Goal: Information Seeking & Learning: Learn about a topic

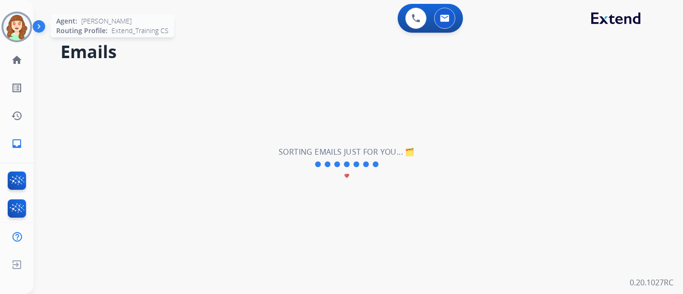
click at [17, 24] on img at bounding box center [16, 26] width 27 height 27
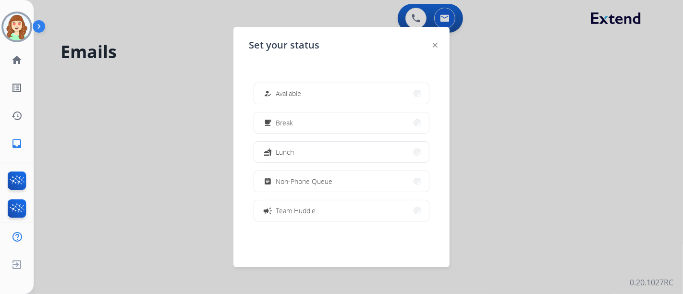
drag, startPoint x: 358, startPoint y: 188, endPoint x: 310, endPoint y: 22, distance: 172.8
click at [348, 185] on button "assignment Non-Phone Queue" at bounding box center [341, 181] width 175 height 21
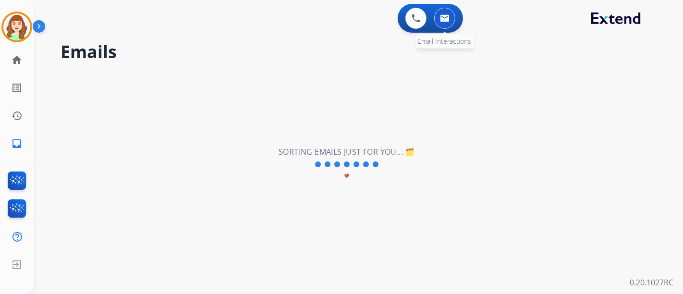
click at [452, 22] on button at bounding box center [444, 18] width 21 height 21
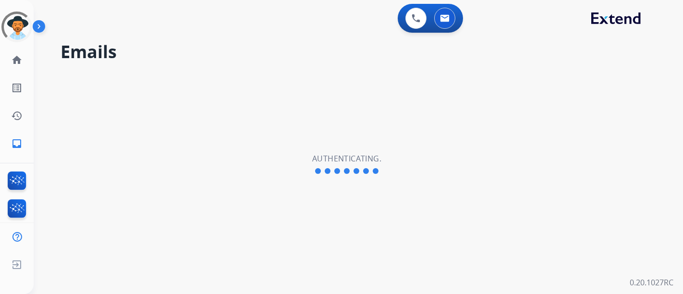
select select "**********"
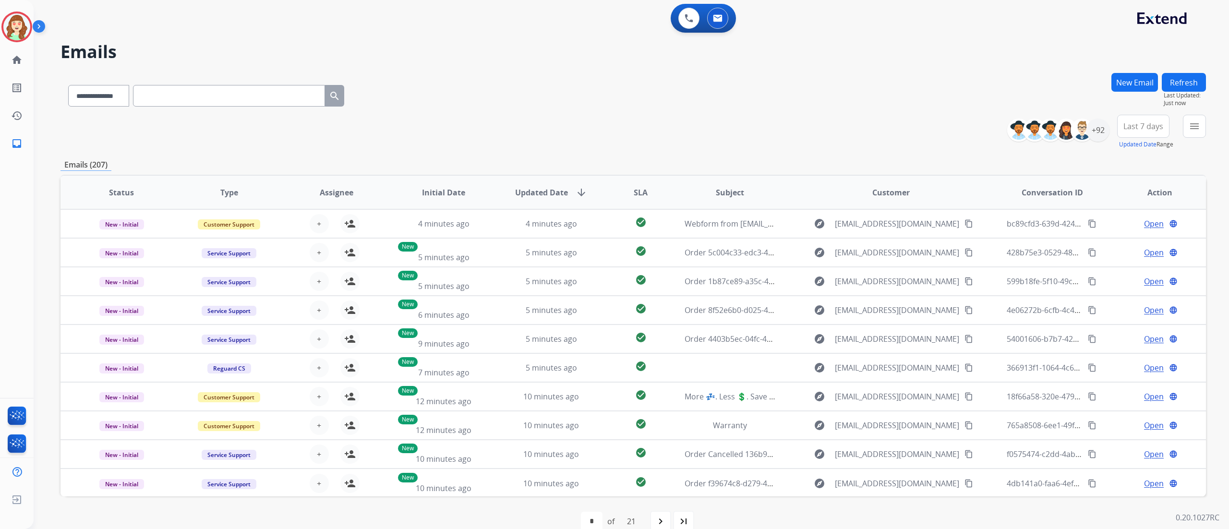
drag, startPoint x: 659, startPoint y: 2, endPoint x: 644, endPoint y: 182, distance: 181.1
click at [644, 182] on th "SLA" at bounding box center [633, 193] width 72 height 34
click at [682, 132] on button "menu Filters" at bounding box center [1194, 126] width 23 height 23
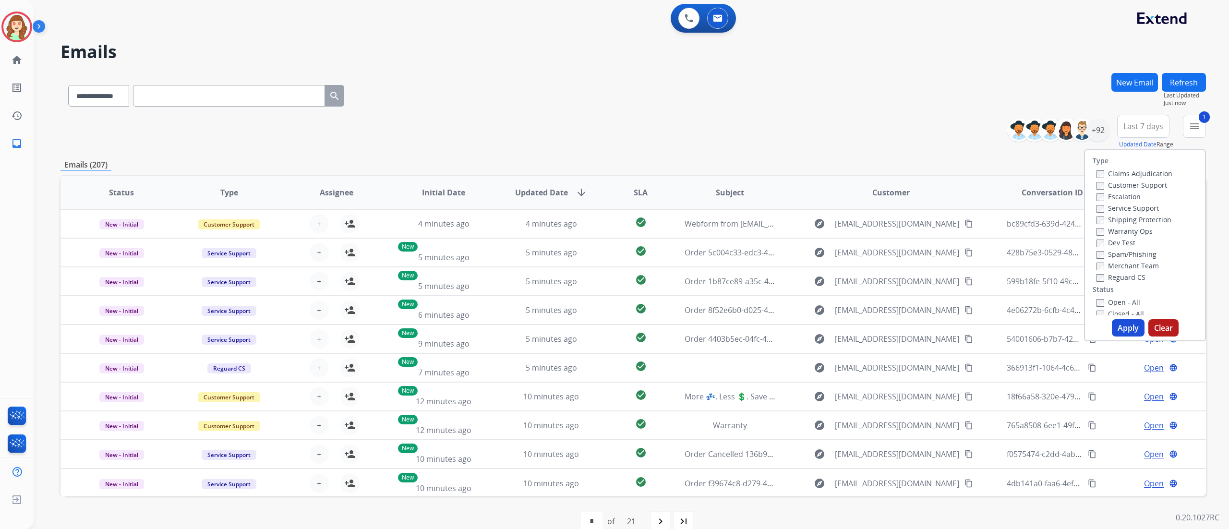
click at [682, 215] on label "Shipping Protection" at bounding box center [1133, 219] width 75 height 9
click at [682, 293] on button "Apply" at bounding box center [1128, 327] width 33 height 17
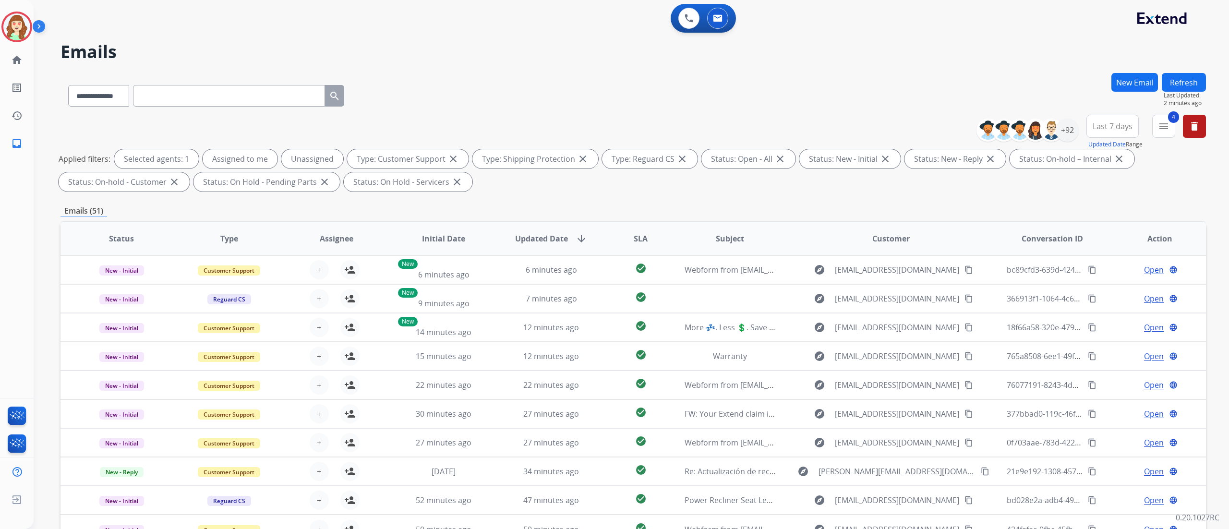
click at [682, 128] on span "Last 7 days" at bounding box center [1113, 126] width 40 height 4
click at [682, 250] on div "Last 90 days" at bounding box center [1109, 243] width 53 height 14
click at [682, 126] on div "+144" at bounding box center [1067, 130] width 23 height 23
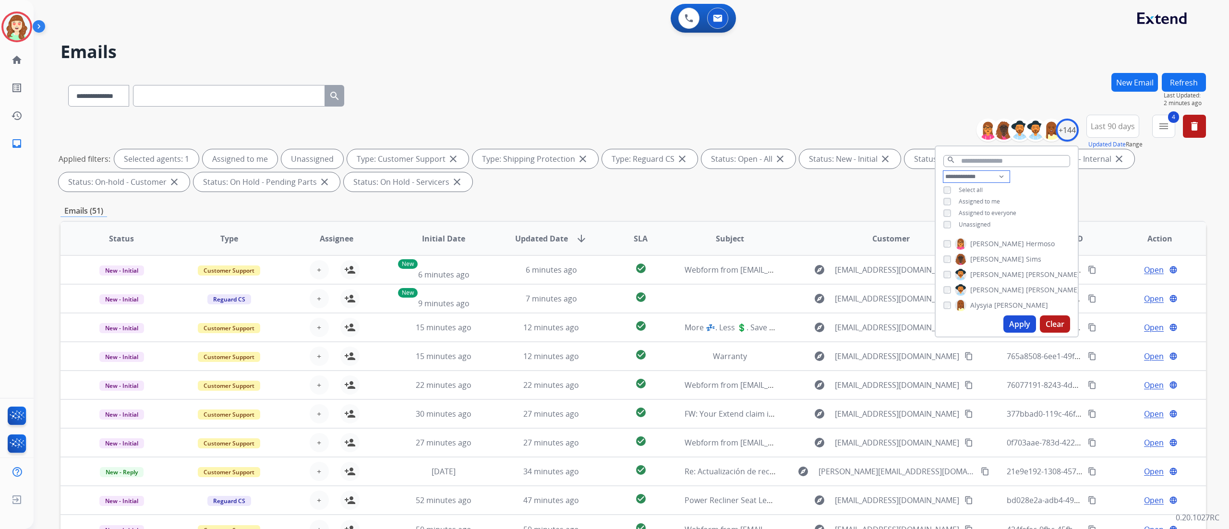
click at [682, 176] on select "**********" at bounding box center [976, 177] width 66 height 12
select select "**********"
click at [682, 171] on select "**********" at bounding box center [976, 177] width 66 height 12
click at [682, 293] on button "Apply" at bounding box center [1019, 323] width 33 height 17
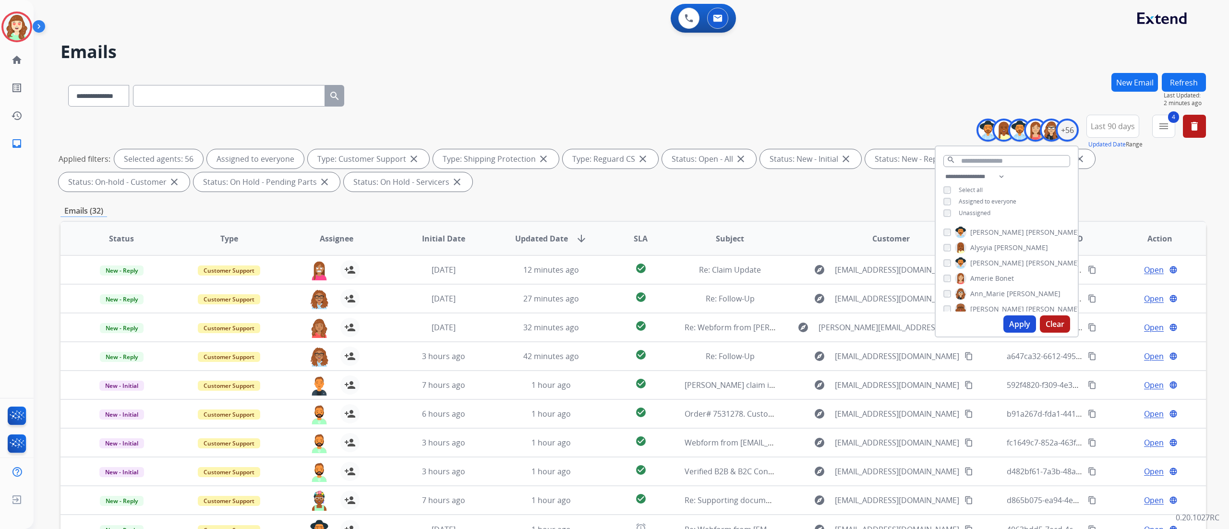
drag, startPoint x: 943, startPoint y: 23, endPoint x: 1084, endPoint y: 101, distance: 161.6
click at [682, 69] on div "**********" at bounding box center [631, 264] width 1195 height 529
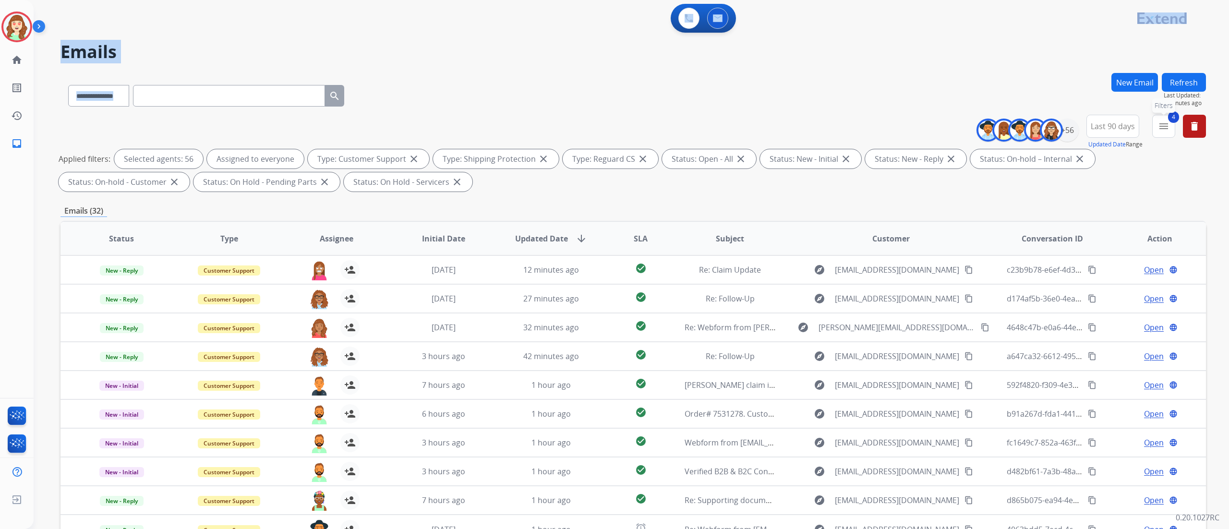
click at [682, 124] on mat-icon "menu" at bounding box center [1164, 126] width 12 height 12
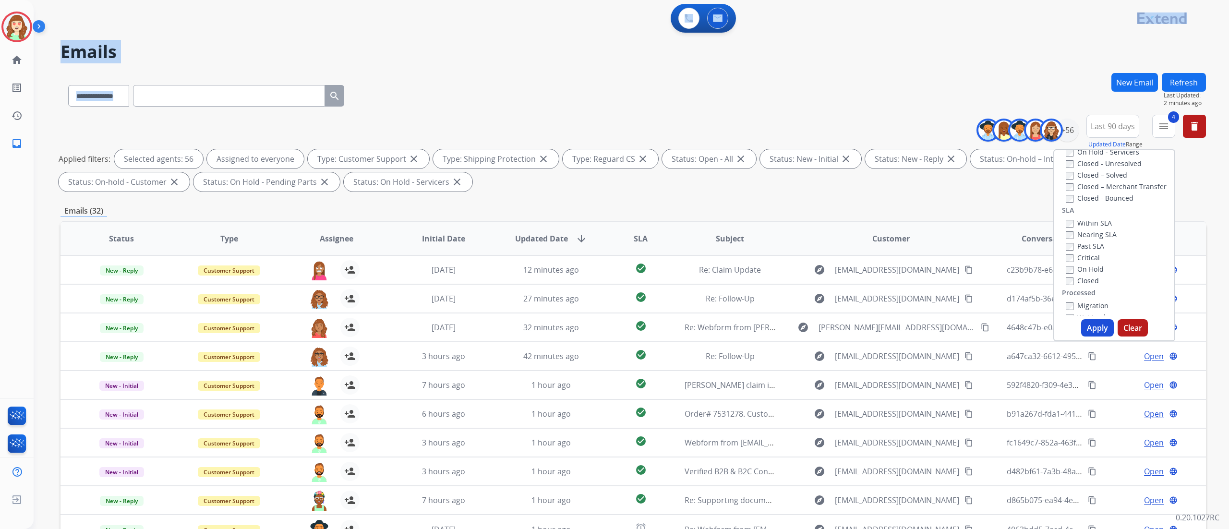
scroll to position [242, 0]
click at [682, 293] on button "Apply" at bounding box center [1097, 327] width 33 height 17
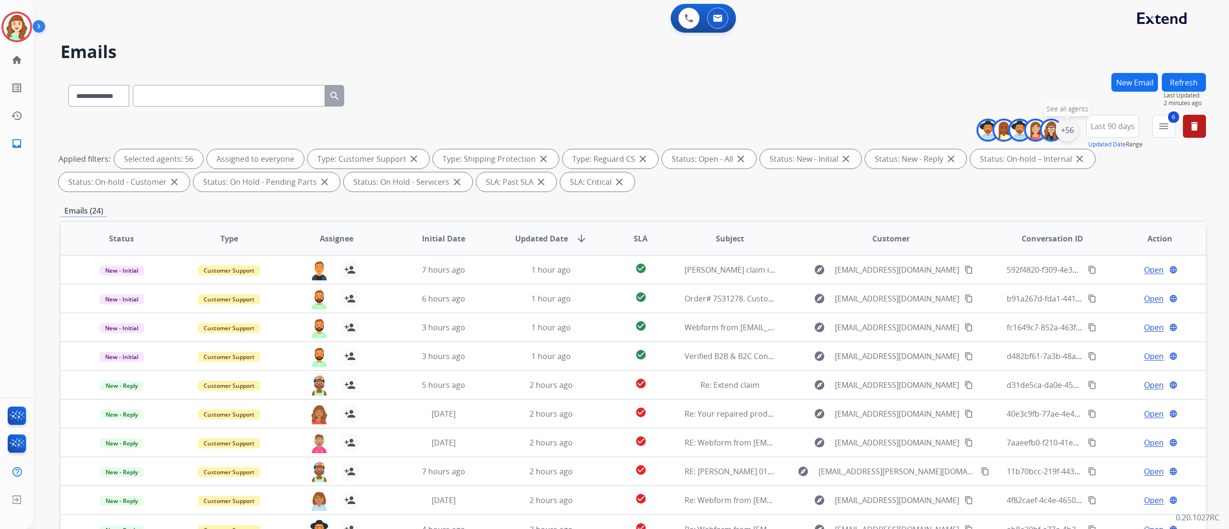
click at [682, 132] on div "+56" at bounding box center [1067, 130] width 23 height 23
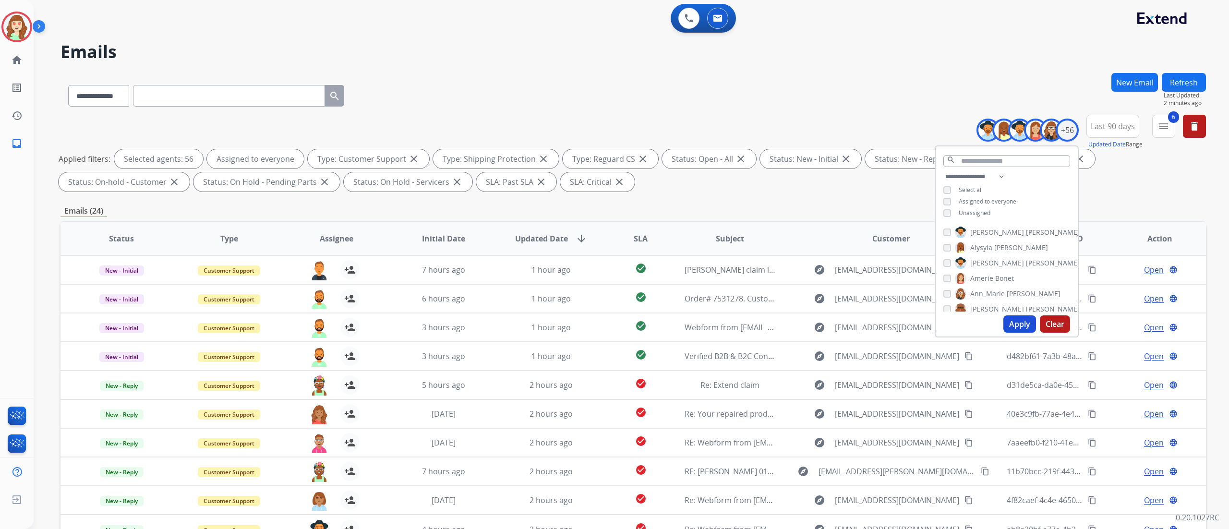
click at [682, 293] on button "Clear" at bounding box center [1055, 323] width 30 height 17
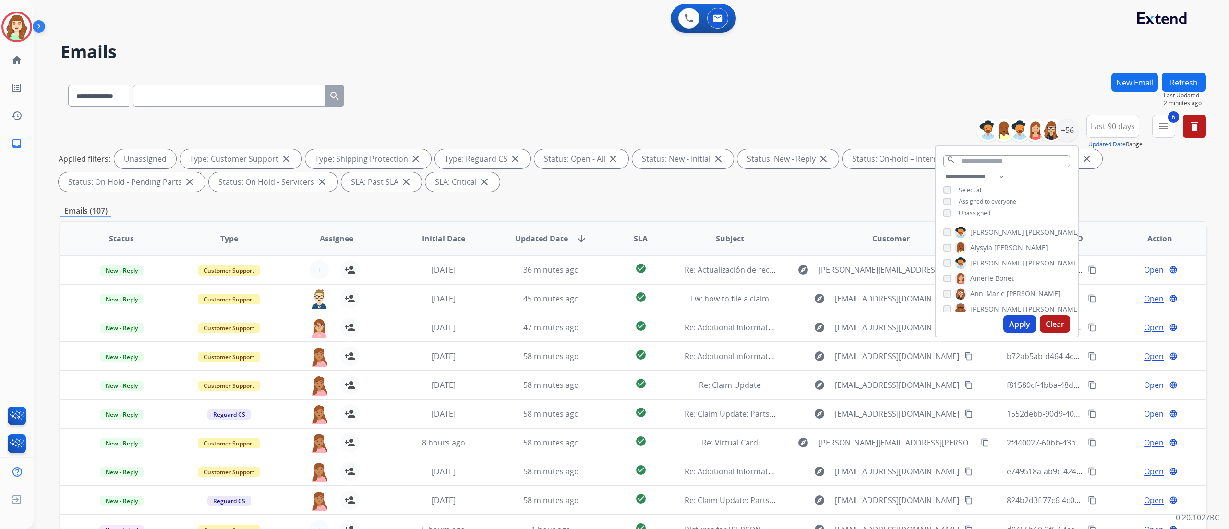
click at [682, 293] on button "Apply" at bounding box center [1019, 323] width 33 height 17
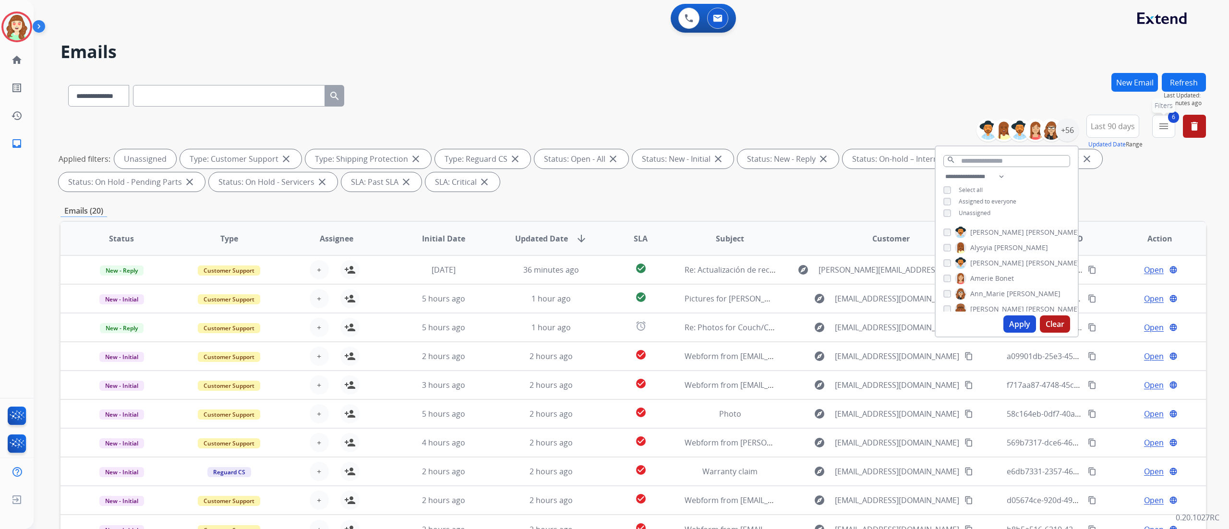
click at [682, 125] on button "6 menu Filters" at bounding box center [1163, 126] width 23 height 23
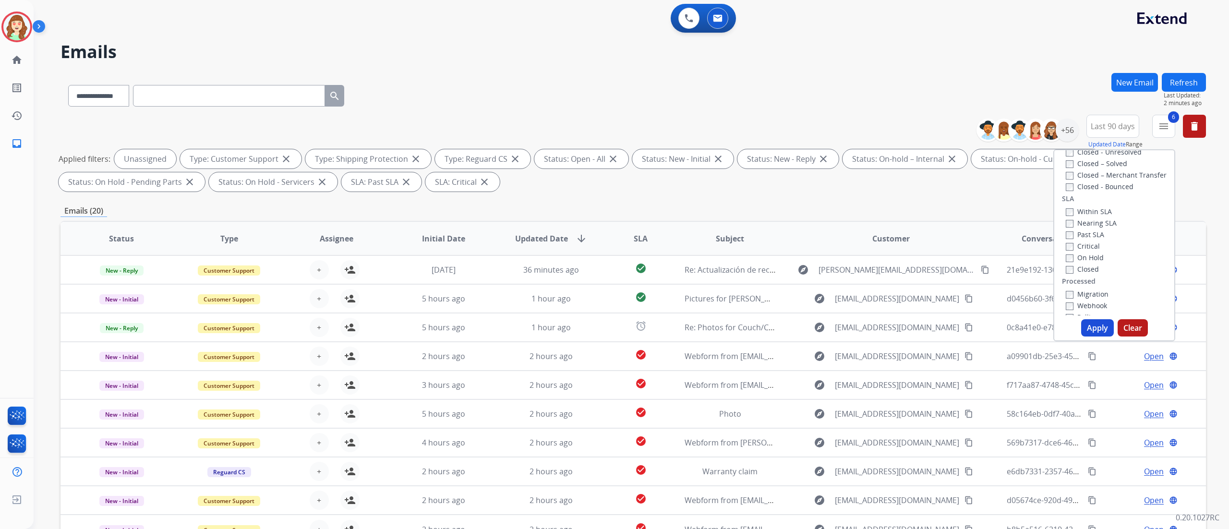
click at [682, 233] on label "Past SLA" at bounding box center [1085, 234] width 38 height 9
click at [682, 293] on button "Apply" at bounding box center [1097, 327] width 33 height 17
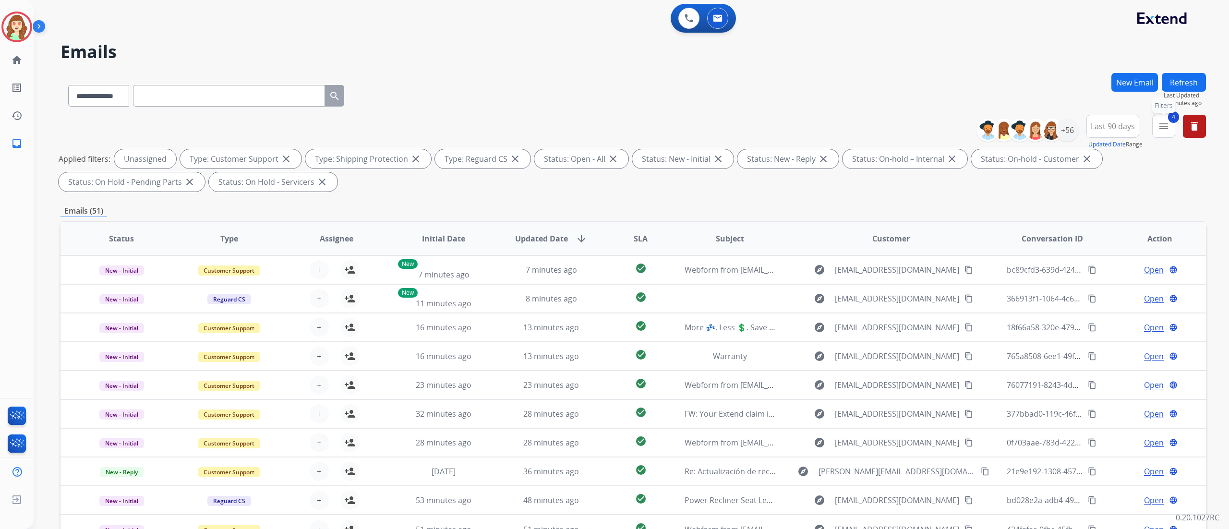
click at [682, 131] on mat-icon "menu" at bounding box center [1164, 126] width 12 height 12
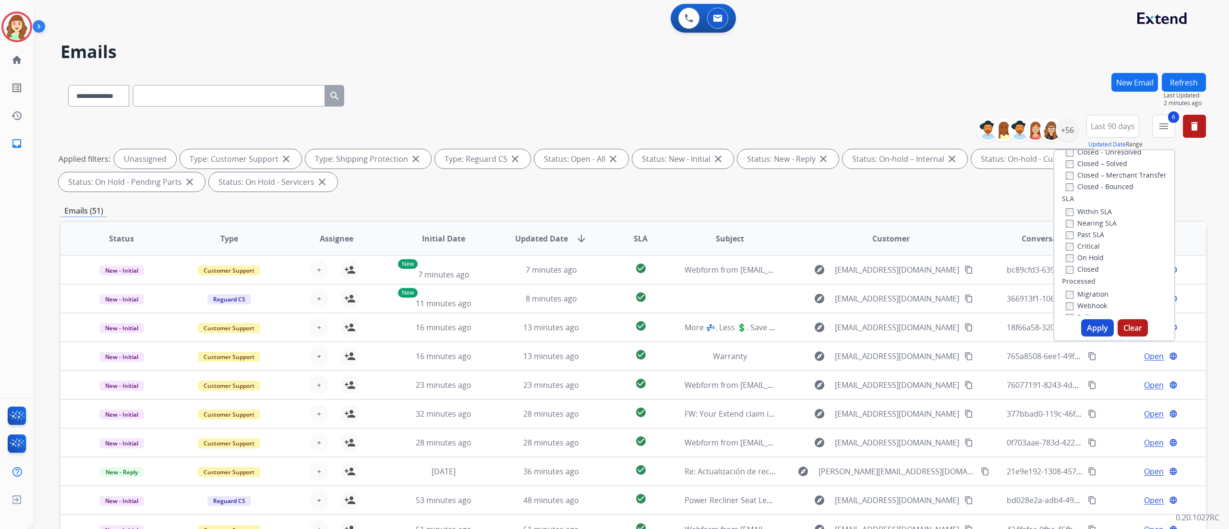
click at [682, 260] on div "Type Claims Adjudication Customer Support Escalation Service Support Shipping P…" at bounding box center [1114, 232] width 120 height 165
click at [682, 293] on button "Apply" at bounding box center [1097, 327] width 33 height 17
